Goal: Task Accomplishment & Management: Use online tool/utility

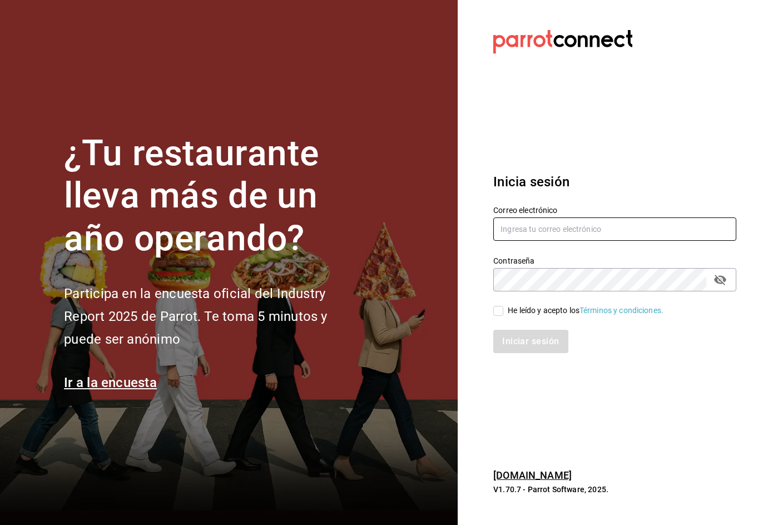
click at [527, 232] on input "text" at bounding box center [615, 229] width 243 height 23
type input "[EMAIL_ADDRESS][DOMAIN_NAME]"
click at [502, 313] on input "He leído y acepto los Términos y condiciones." at bounding box center [499, 311] width 10 height 10
checkbox input "true"
click at [512, 329] on div "Iniciar sesión" at bounding box center [608, 335] width 256 height 37
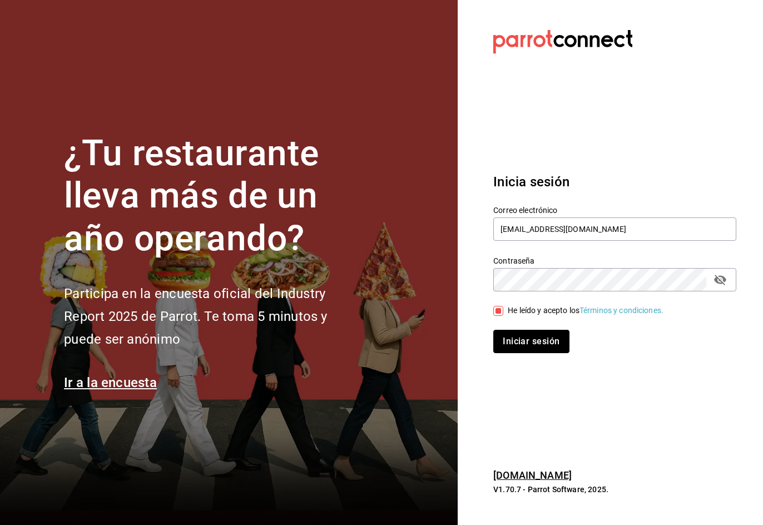
click at [514, 332] on button "Iniciar sesión" at bounding box center [532, 341] width 76 height 23
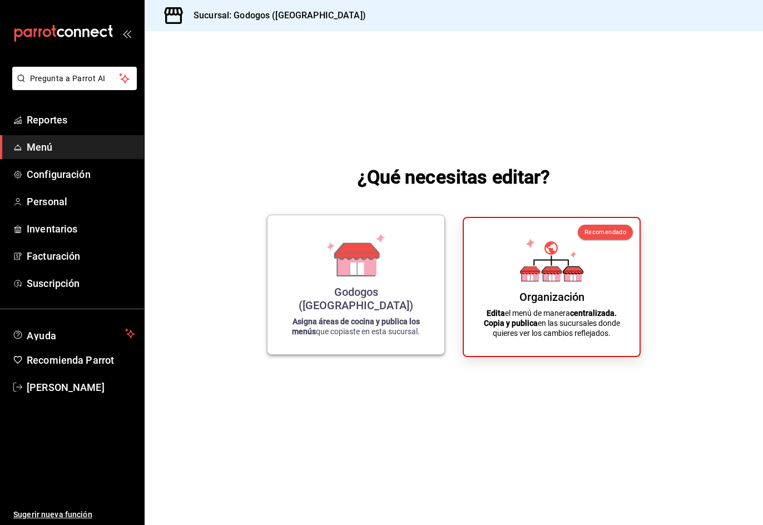
click at [378, 238] on div "Godogos ([GEOGRAPHIC_DATA]) Asigna áreas de cocina y publica los menús que copi…" at bounding box center [356, 284] width 150 height 121
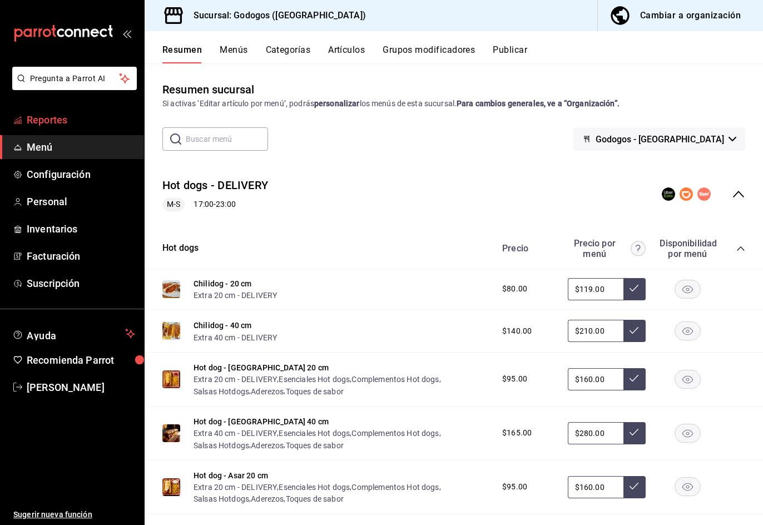
click at [59, 119] on span "Reportes" at bounding box center [81, 119] width 108 height 15
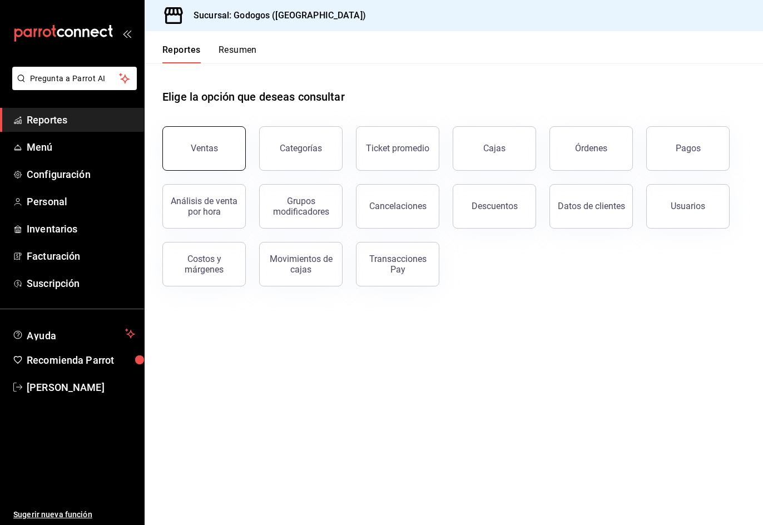
click at [191, 150] on button "Ventas" at bounding box center [203, 148] width 83 height 45
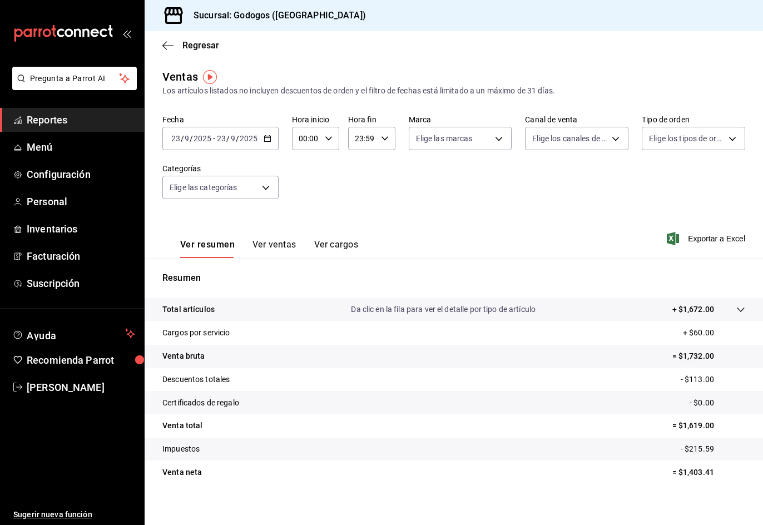
click at [268, 137] on icon "button" at bounding box center [268, 139] width 8 height 8
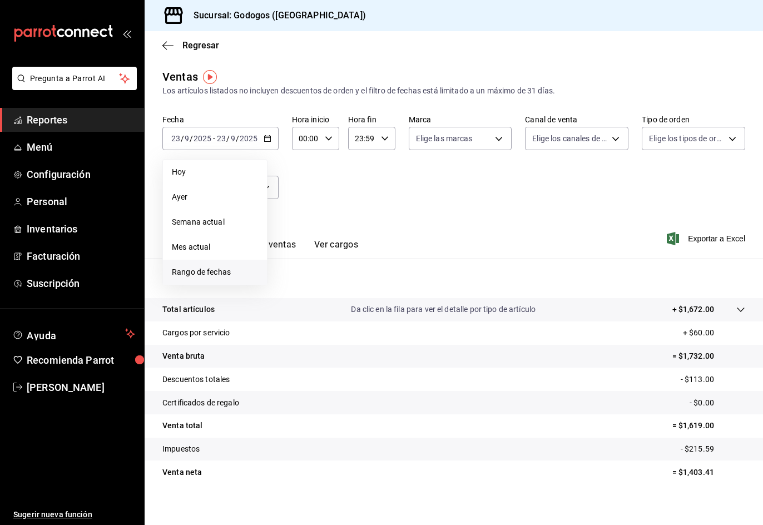
click at [209, 275] on span "Rango de fechas" at bounding box center [215, 273] width 86 height 12
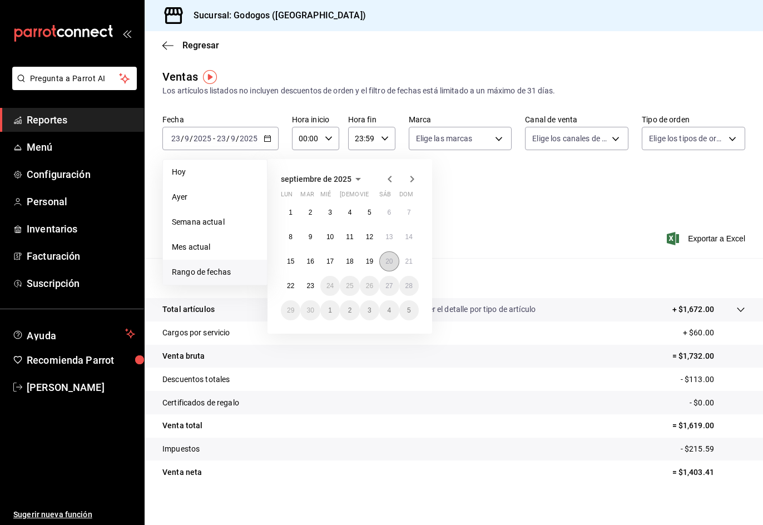
click at [392, 259] on abbr "20" at bounding box center [389, 262] width 7 height 8
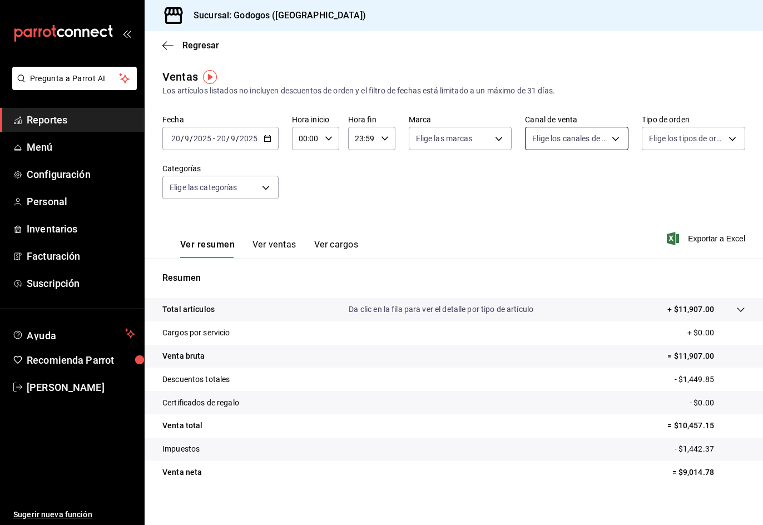
click at [574, 144] on body "Pregunta a Parrot AI Reportes Menú Configuración Personal Inventarios Facturaci…" at bounding box center [381, 275] width 763 height 551
click at [582, 241] on span "Uber Eats" at bounding box center [584, 244] width 66 height 12
type input "UBER_EATS"
checkbox input "true"
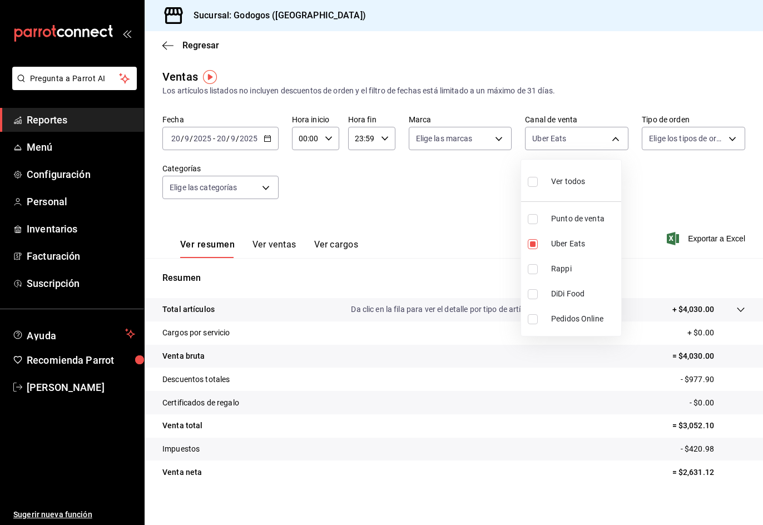
click at [591, 100] on div at bounding box center [381, 262] width 763 height 525
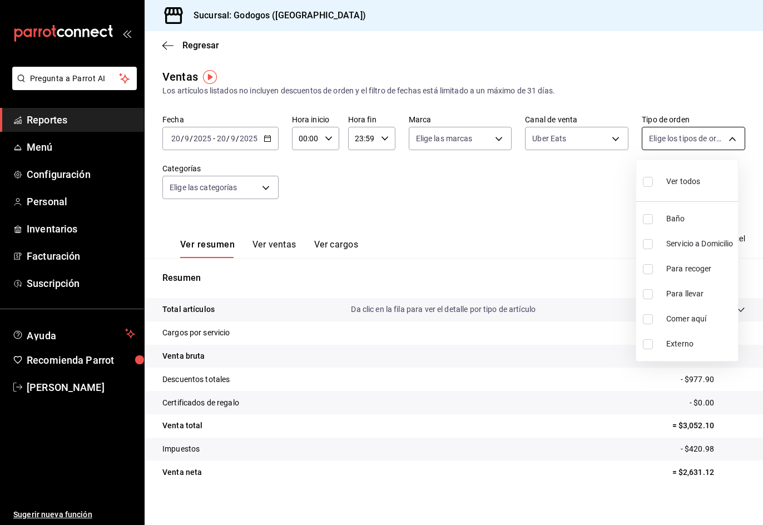
click at [667, 140] on body "Pregunta a Parrot AI Reportes Menú Configuración Personal Inventarios Facturaci…" at bounding box center [381, 275] width 763 height 551
click at [538, 201] on div at bounding box center [381, 262] width 763 height 525
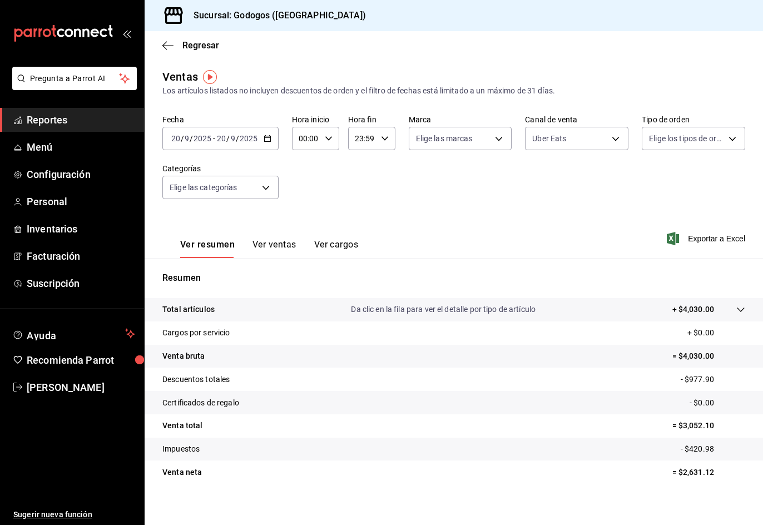
click at [677, 126] on div "Elige los tipos de orden" at bounding box center [693, 136] width 103 height 28
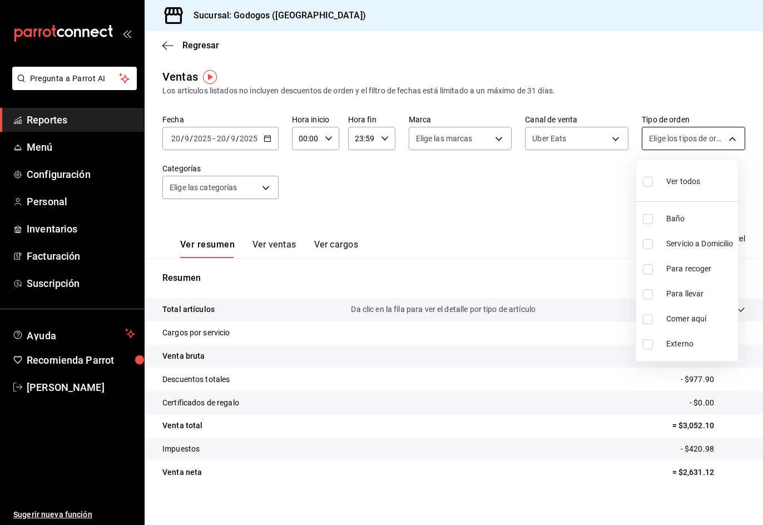
click at [677, 135] on body "Pregunta a Parrot AI Reportes Menú Configuración Personal Inventarios Facturaci…" at bounding box center [381, 275] width 763 height 551
click at [677, 341] on span "Externo" at bounding box center [700, 344] width 67 height 12
type input "EXTERNAL"
checkbox input "true"
click at [270, 249] on div at bounding box center [381, 262] width 763 height 525
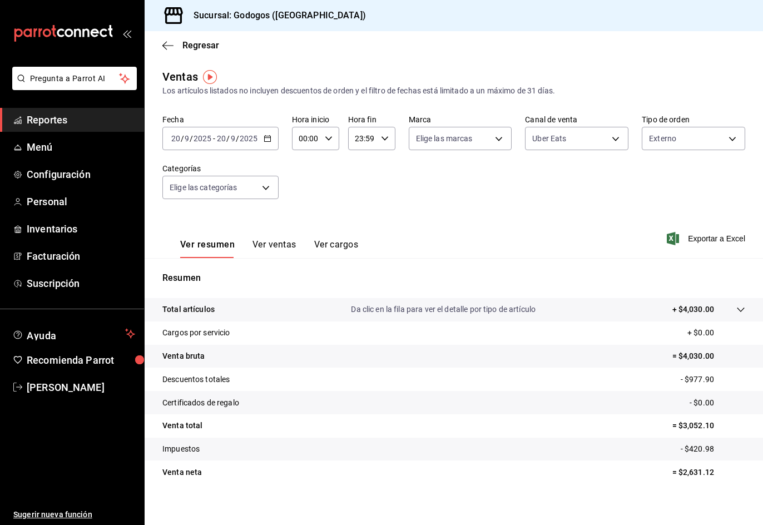
click at [270, 249] on button "Ver ventas" at bounding box center [275, 248] width 44 height 19
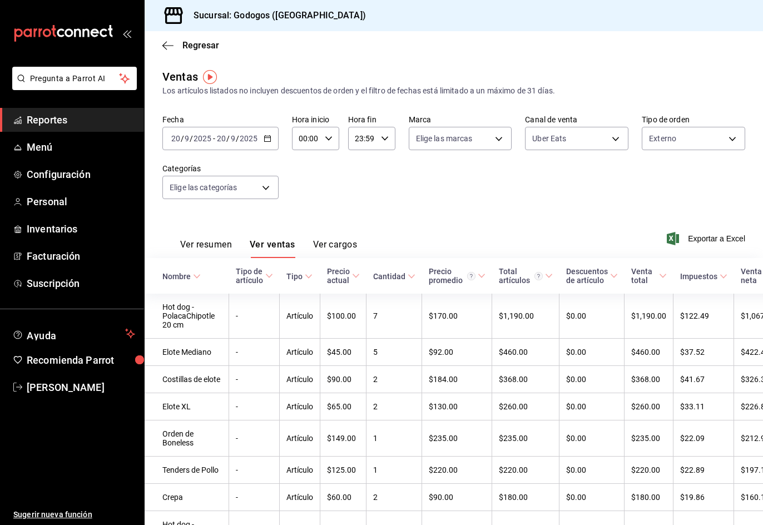
click at [220, 245] on button "Ver resumen" at bounding box center [206, 248] width 52 height 19
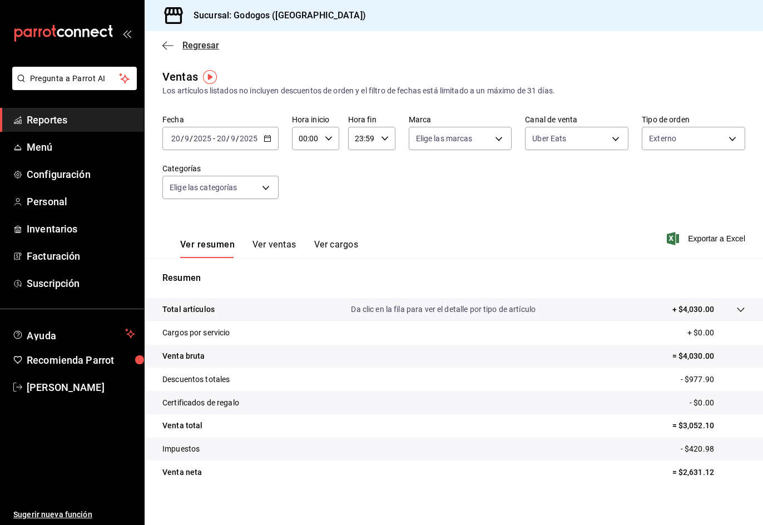
click at [201, 45] on span "Regresar" at bounding box center [200, 45] width 37 height 11
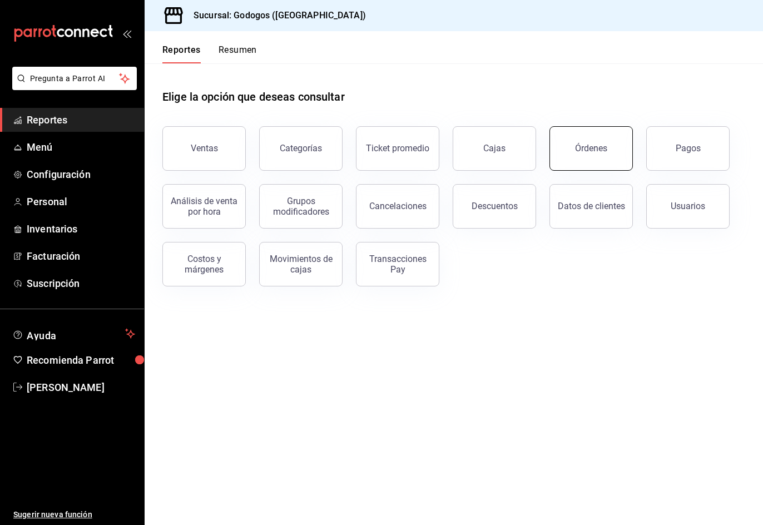
click at [586, 156] on button "Órdenes" at bounding box center [591, 148] width 83 height 45
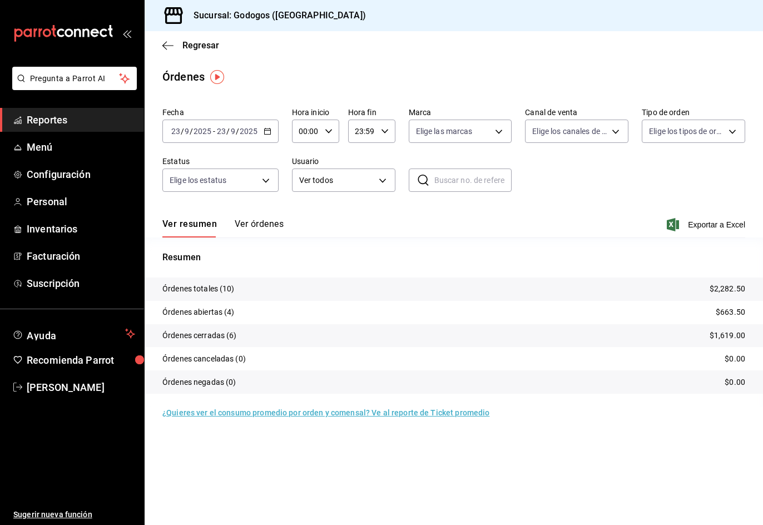
click at [266, 132] on icon "button" at bounding box center [268, 131] width 8 height 8
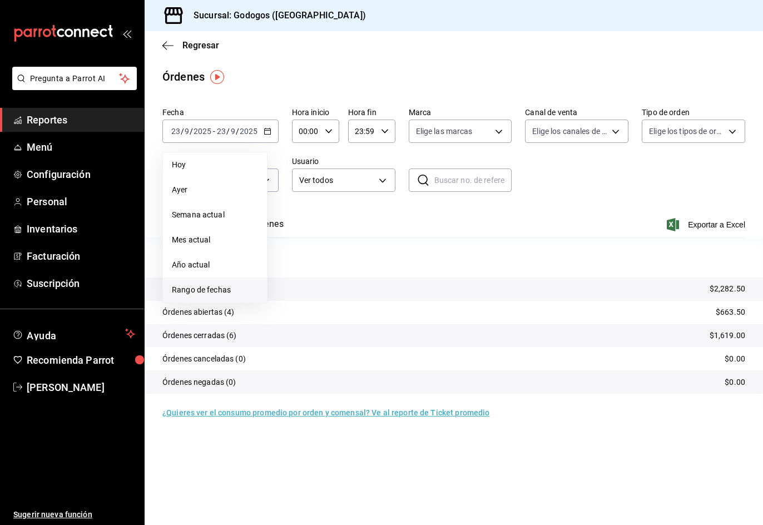
click at [219, 289] on span "Rango de fechas" at bounding box center [215, 290] width 86 height 12
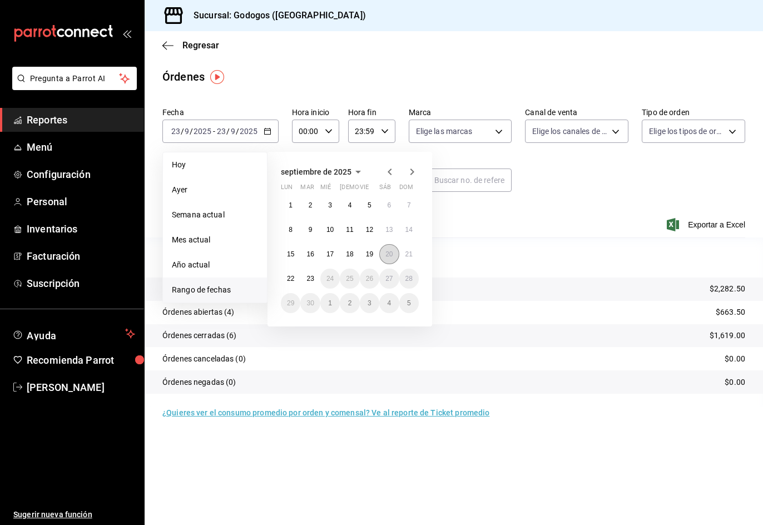
click at [394, 251] on button "20" at bounding box center [388, 254] width 19 height 20
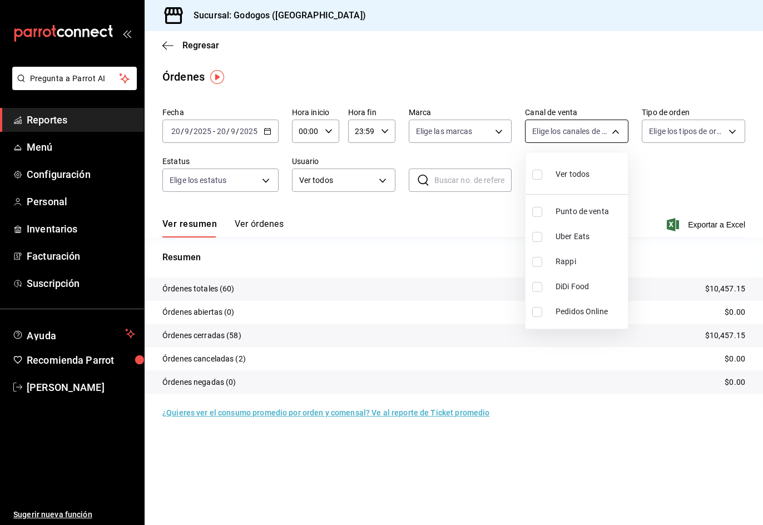
click at [603, 129] on body "Pregunta a Parrot AI Reportes Menú Configuración Personal Inventarios Facturaci…" at bounding box center [381, 275] width 763 height 551
click at [577, 236] on span "Uber Eats" at bounding box center [590, 237] width 68 height 12
type input "UBER_EATS"
checkbox input "true"
click at [556, 68] on div at bounding box center [381, 262] width 763 height 525
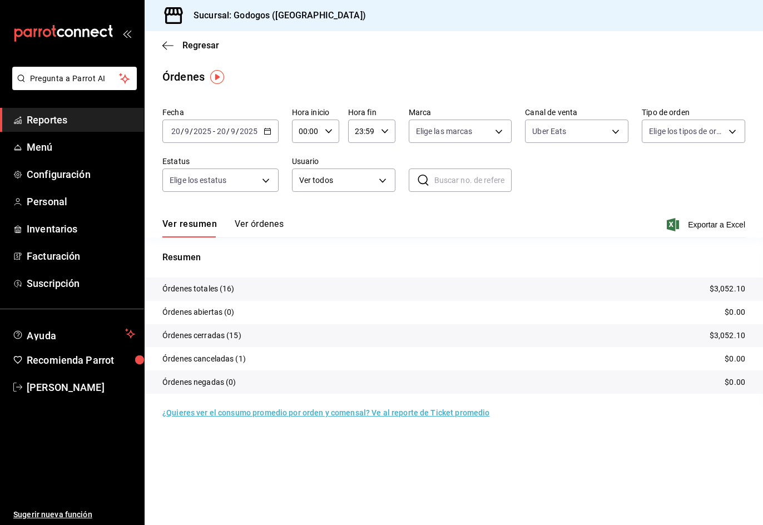
click at [262, 227] on button "Ver órdenes" at bounding box center [259, 228] width 49 height 19
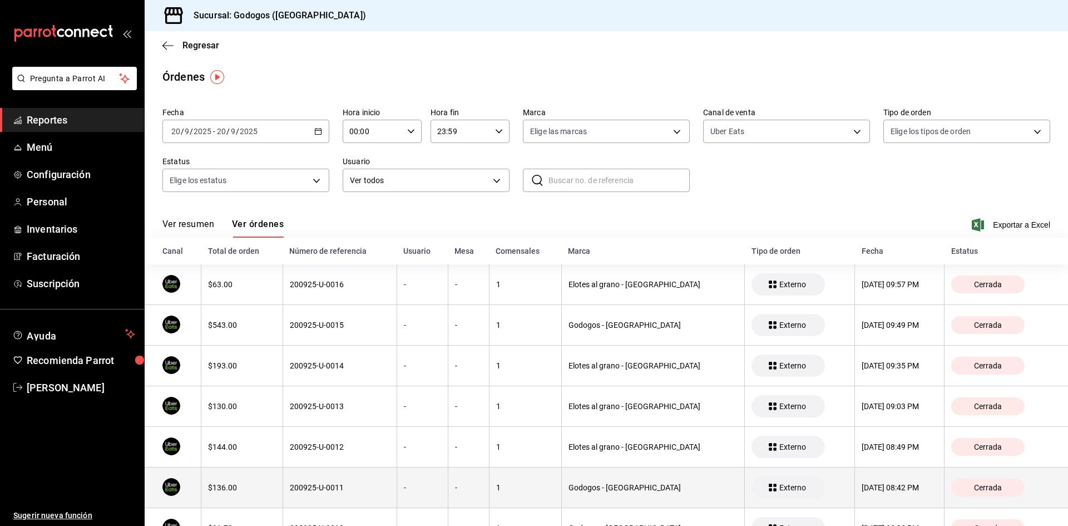
click at [763, 480] on th "20/09/2025 08:42 PM" at bounding box center [900, 487] width 90 height 41
